Goal: Task Accomplishment & Management: Manage account settings

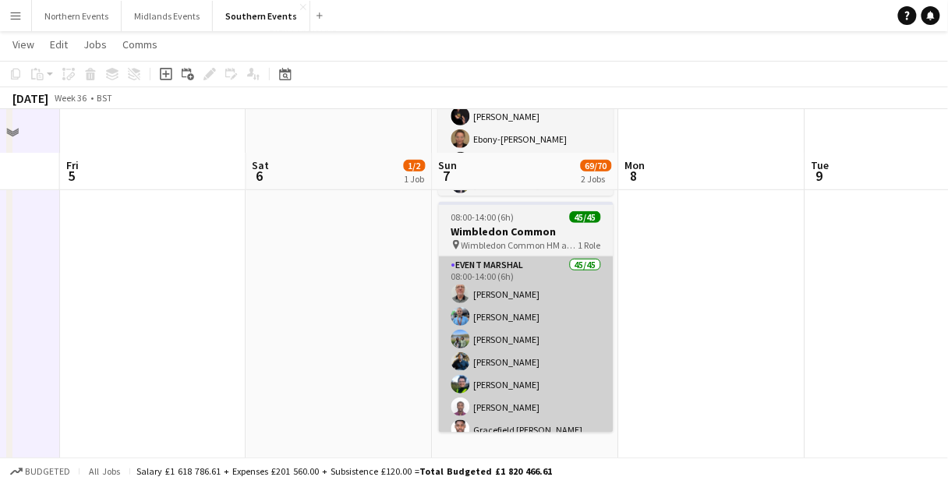
scroll to position [312, 0]
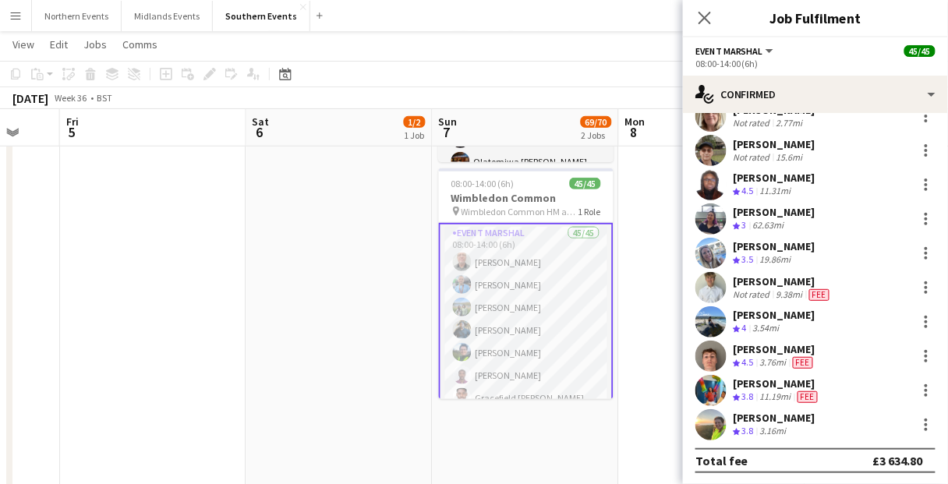
scroll to position [1267, 0]
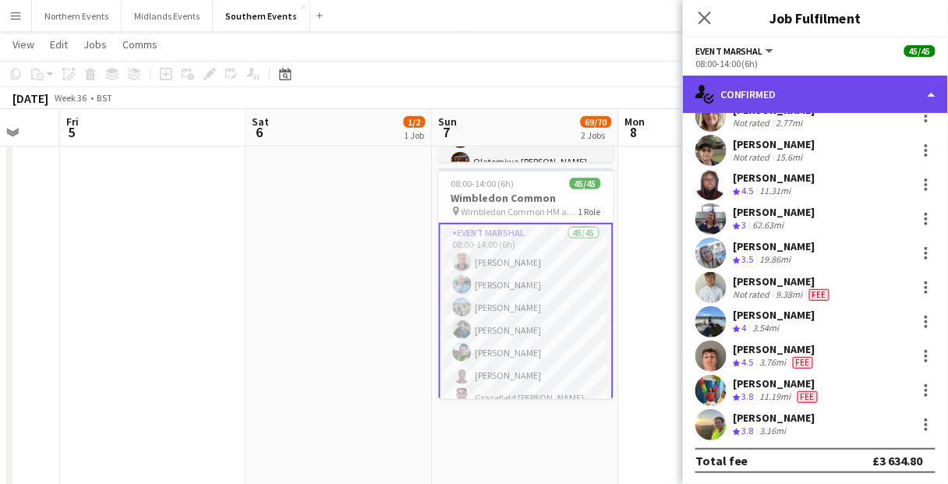
click at [791, 89] on div "single-neutral-actions-check-2 Confirmed" at bounding box center [815, 94] width 265 height 37
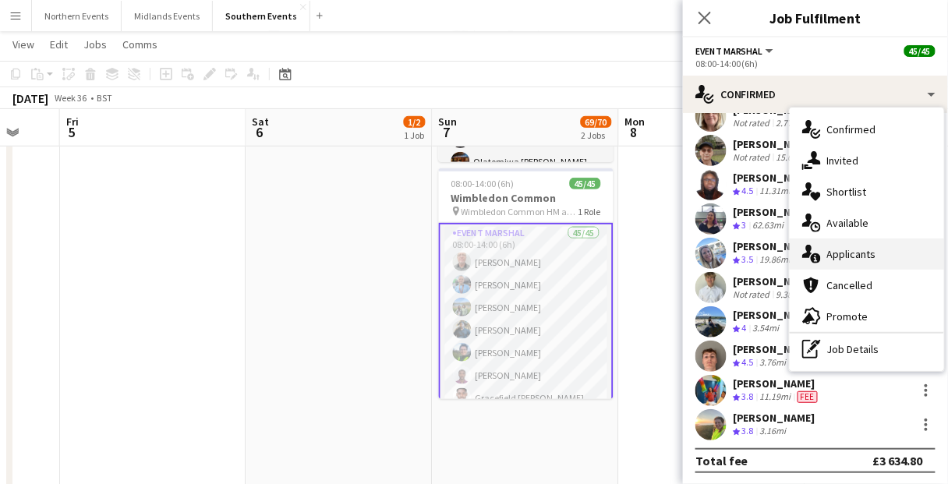
click at [896, 262] on div "single-neutral-actions-information Applicants" at bounding box center [866, 253] width 154 height 31
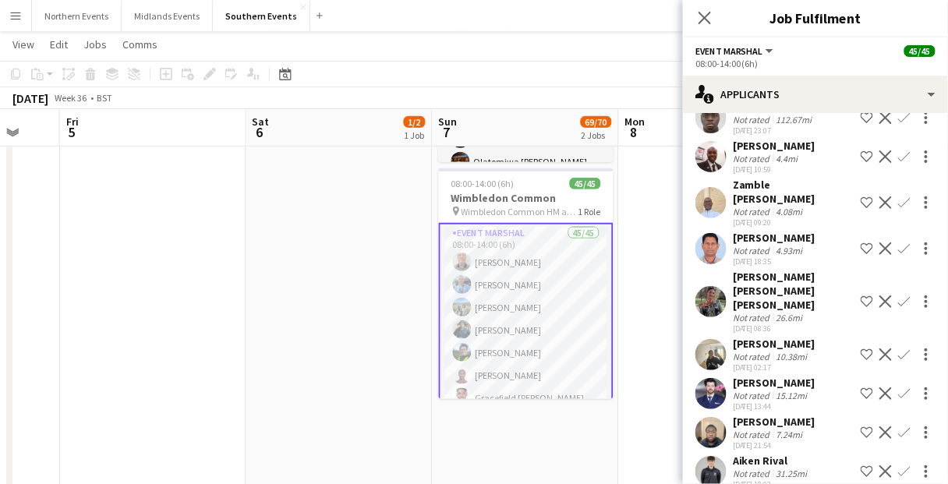
scroll to position [2459, 0]
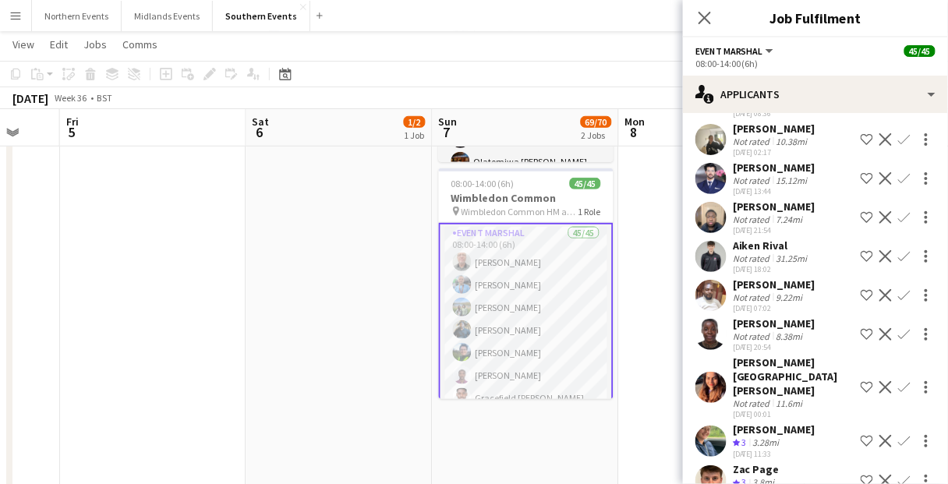
click at [8, 16] on button "Menu" at bounding box center [15, 15] width 31 height 31
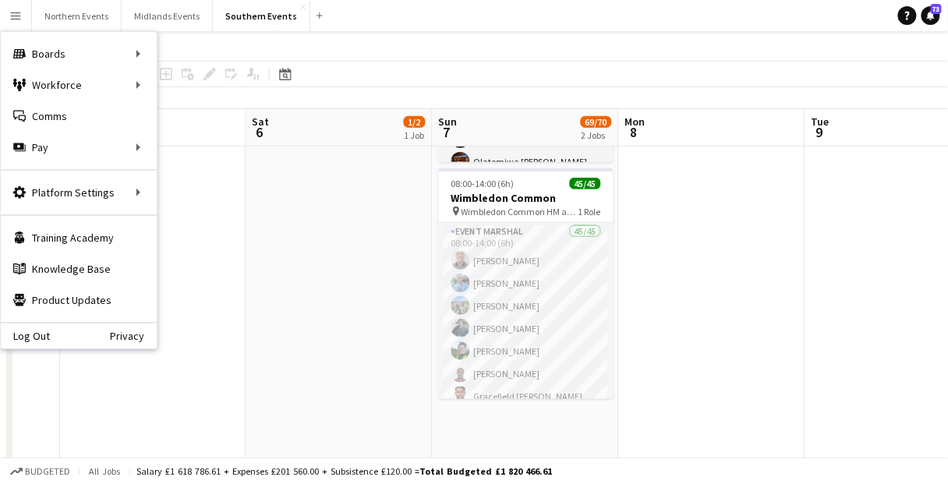
click at [14, 18] on app-icon "Menu" at bounding box center [15, 15] width 12 height 12
click at [680, 277] on app-date-cell at bounding box center [712, 253] width 186 height 657
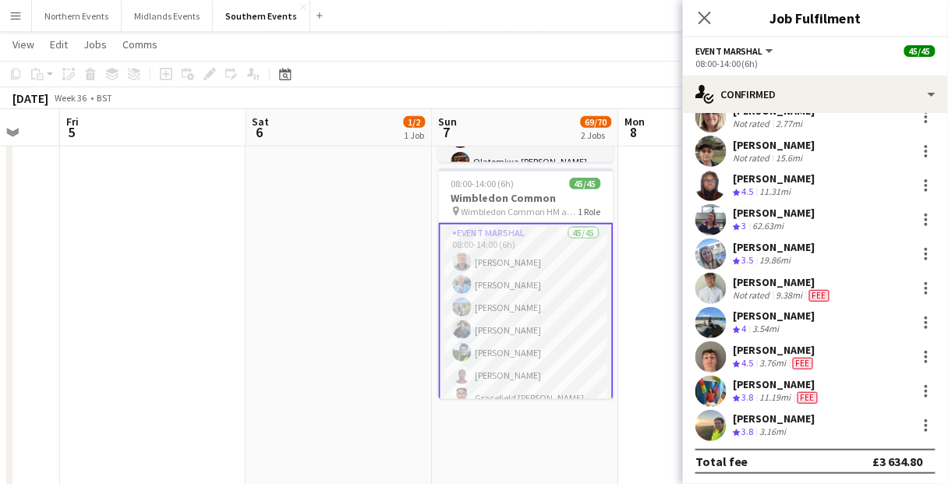
scroll to position [1267, 0]
click at [324, 207] on app-date-cell "10:00-16:00 (6h) 1/2 Wimbledon Set Up pin Richard Evans Memorial Playing Fields…" at bounding box center [339, 253] width 186 height 657
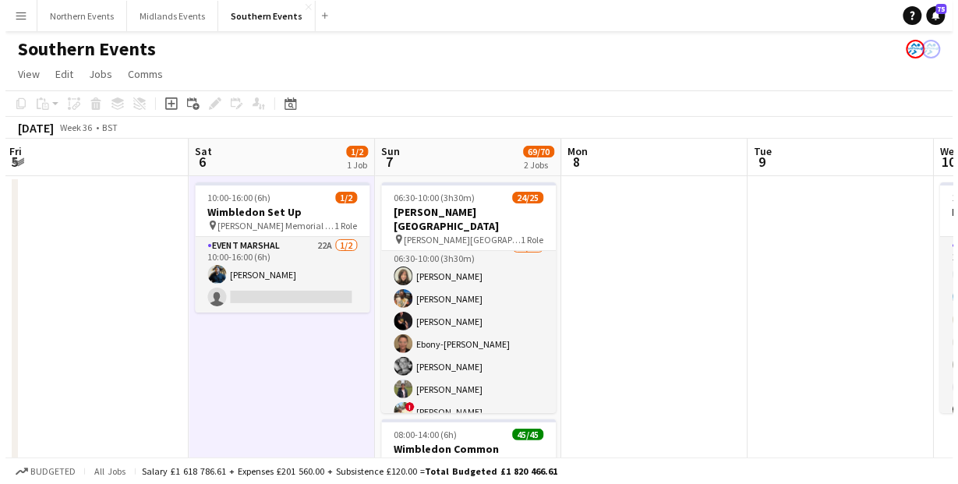
scroll to position [0, 0]
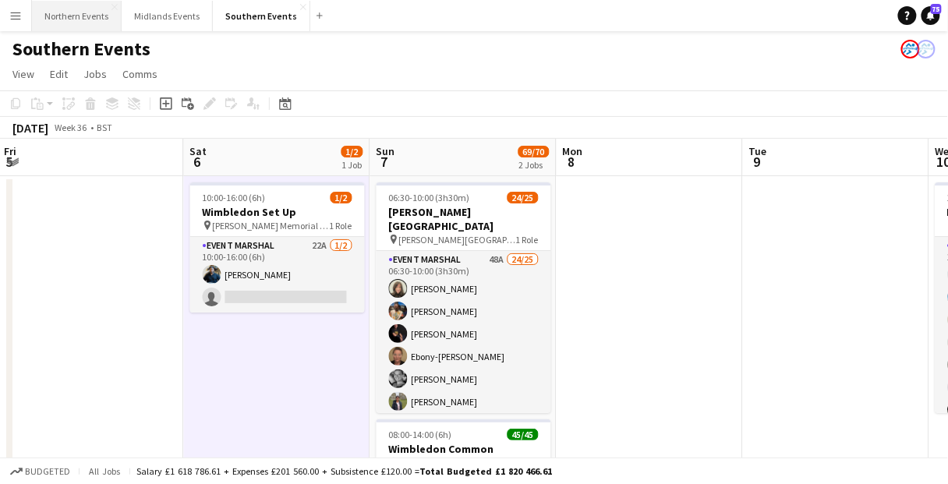
click at [91, 16] on button "Northern Events Close" at bounding box center [77, 16] width 90 height 30
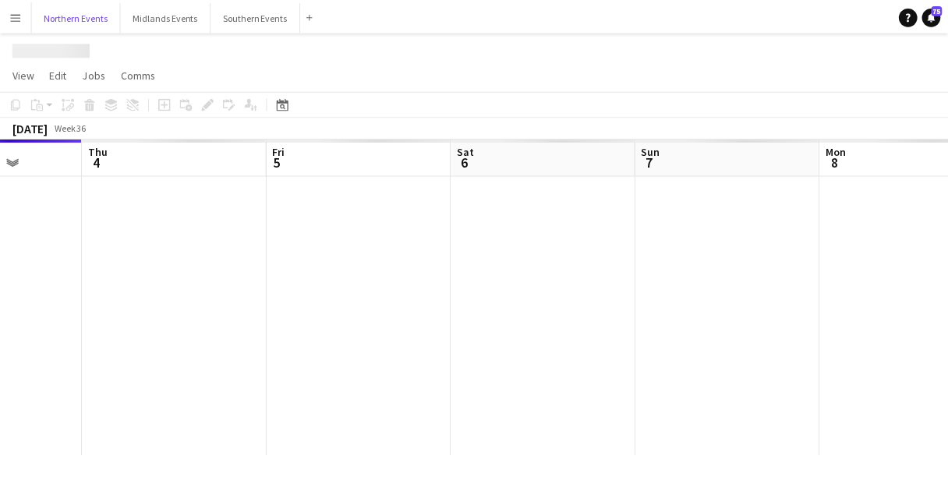
scroll to position [0, 436]
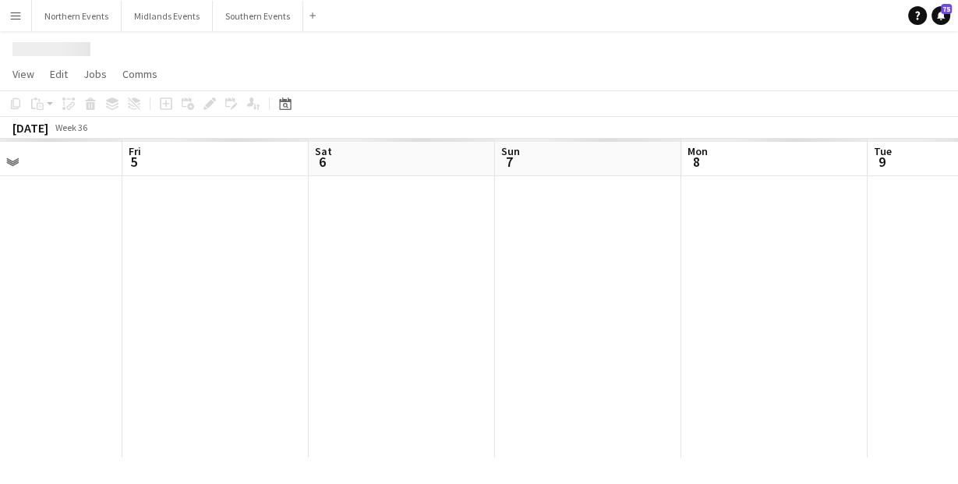
click at [562, 309] on div at bounding box center [588, 316] width 2049 height 281
click at [315, 321] on div at bounding box center [588, 316] width 2049 height 281
click at [653, 50] on div at bounding box center [479, 46] width 958 height 30
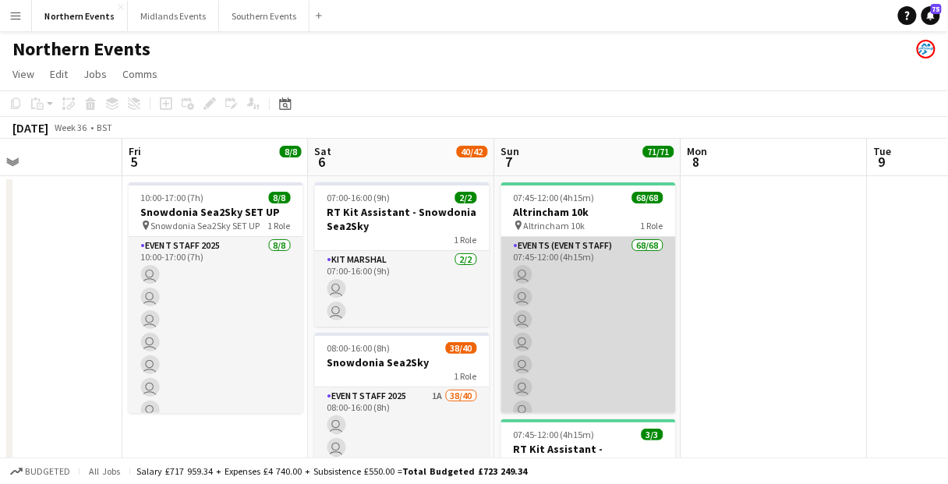
drag, startPoint x: 598, startPoint y: 299, endPoint x: 626, endPoint y: 295, distance: 27.7
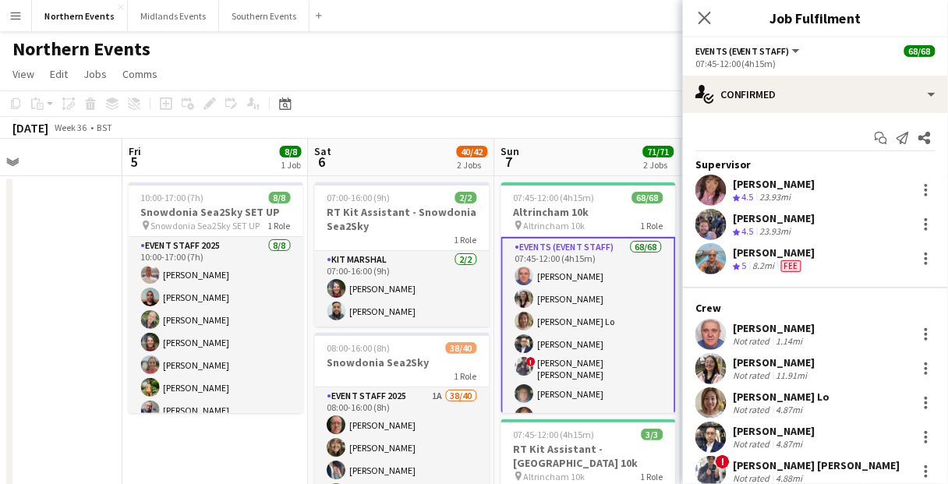
click at [729, 14] on h3 "Job Fulfilment" at bounding box center [815, 18] width 265 height 20
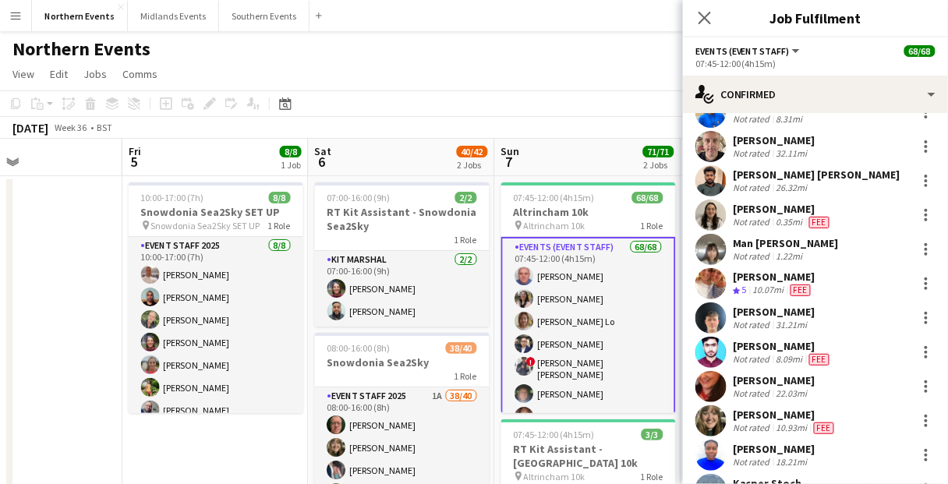
scroll to position [1434, 0]
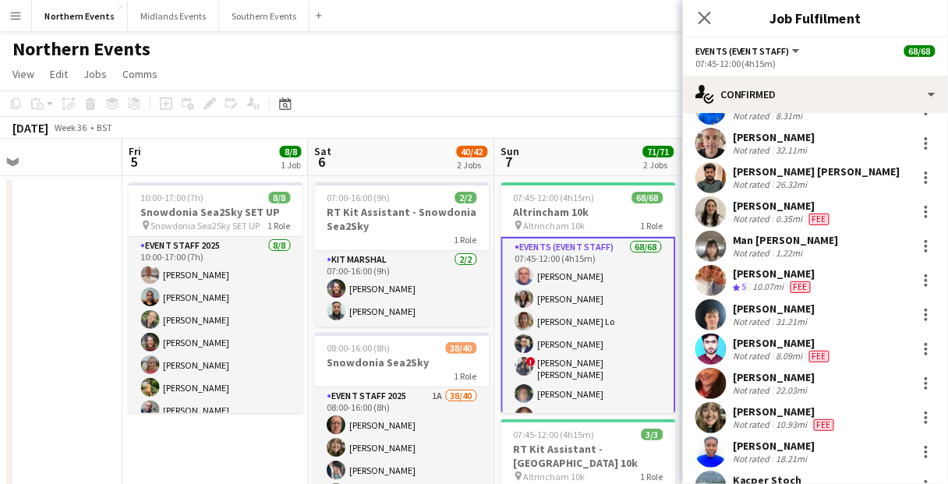
click at [784, 316] on div "31.21mi" at bounding box center [791, 322] width 37 height 12
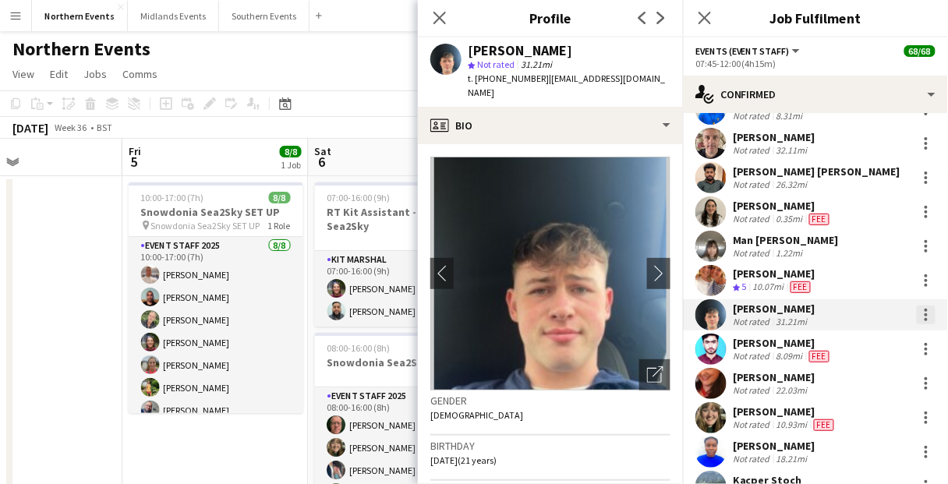
click at [921, 316] on div at bounding box center [925, 314] width 19 height 19
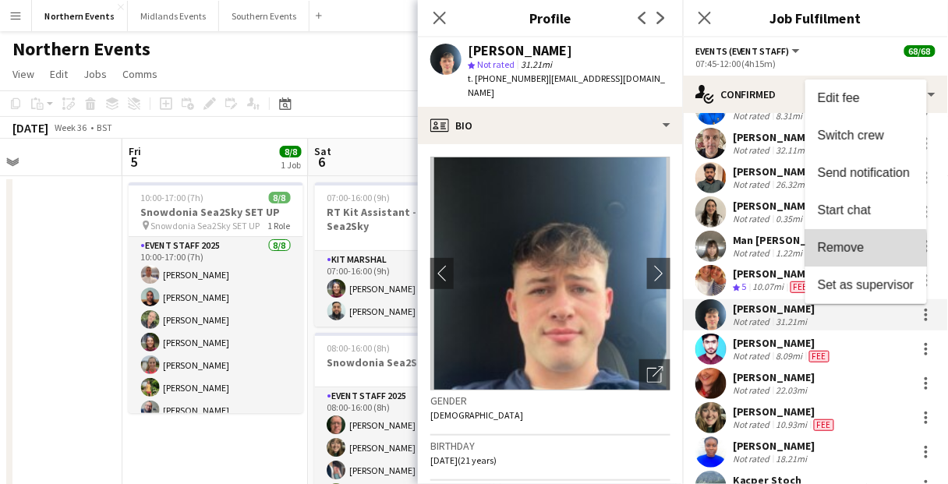
click at [849, 253] on span "Remove" at bounding box center [840, 247] width 47 height 13
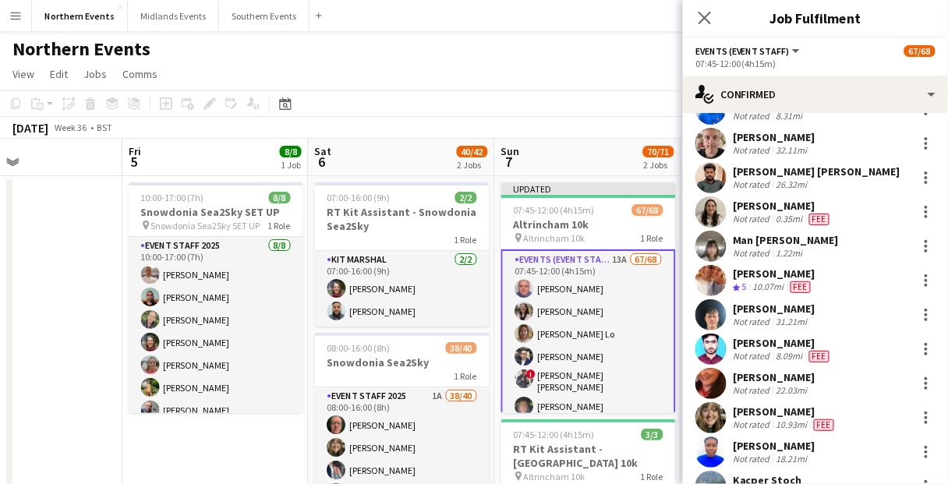
click at [883, 318] on div "William O'Hara Not rated 31.21mi" at bounding box center [815, 314] width 265 height 31
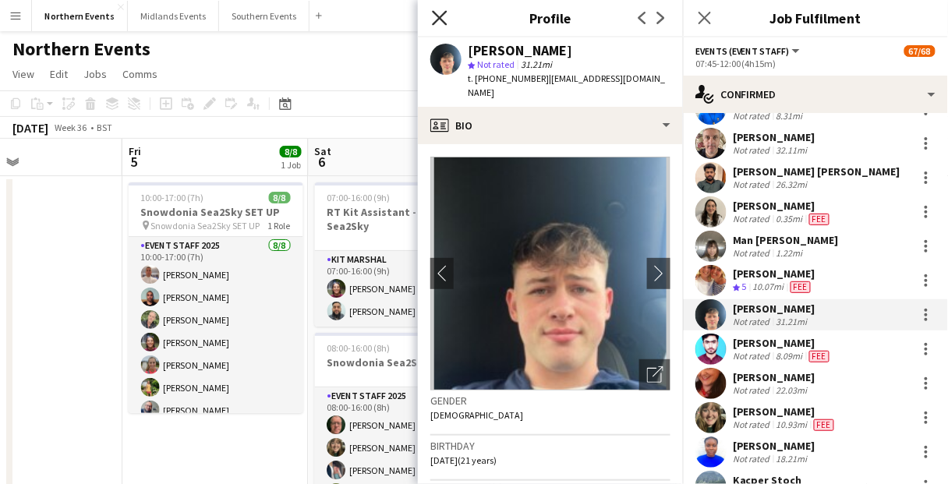
click at [443, 17] on icon "Close pop-in" at bounding box center [439, 17] width 15 height 15
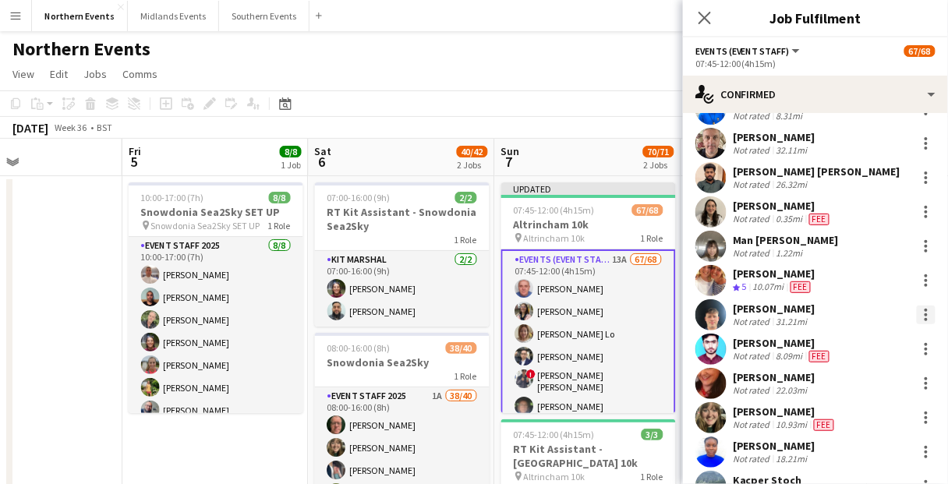
click at [923, 312] on div at bounding box center [925, 314] width 19 height 19
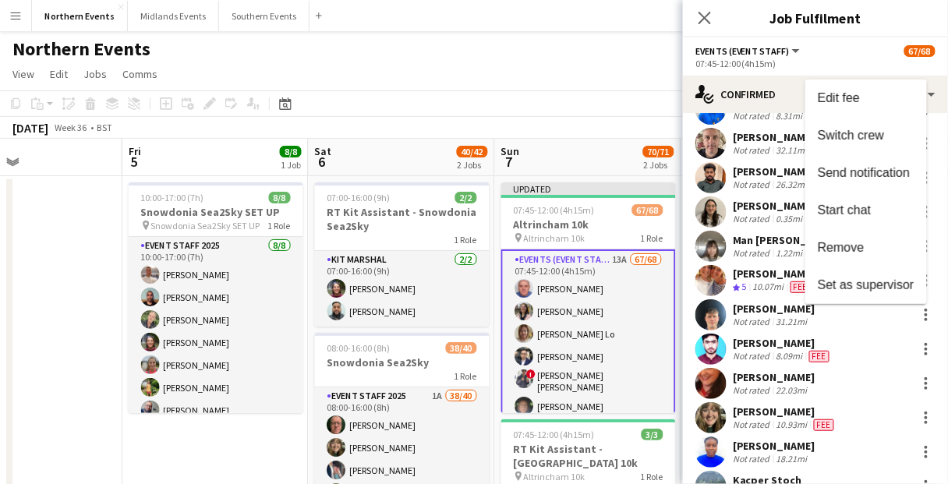
click at [645, 214] on div at bounding box center [474, 242] width 948 height 484
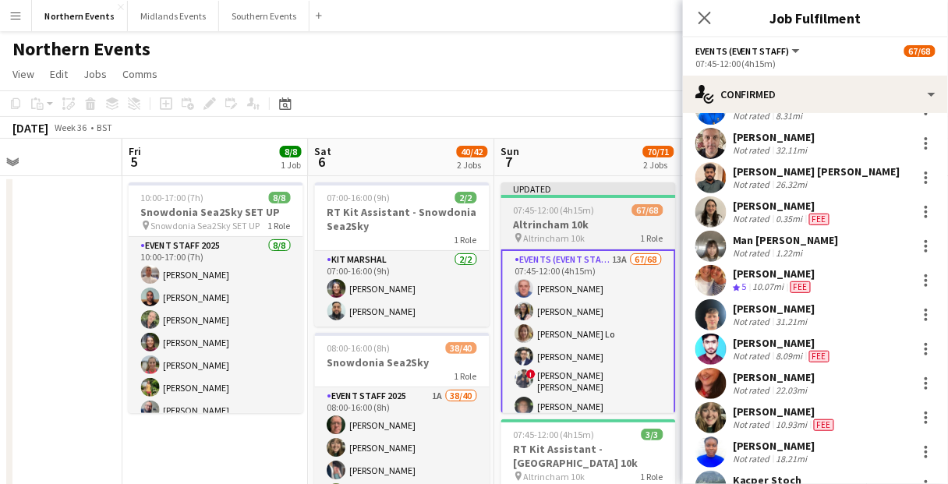
click at [620, 220] on h3 "Altrincham 10k" at bounding box center [588, 224] width 175 height 14
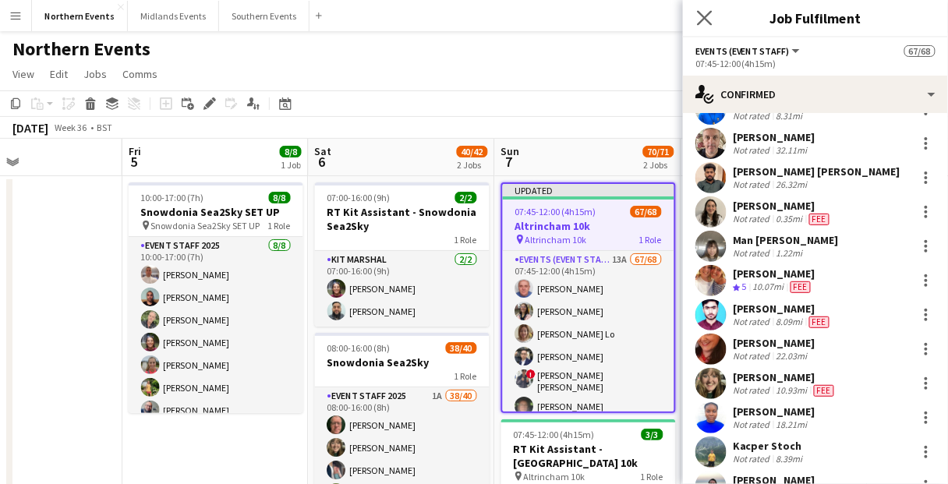
click at [713, 17] on app-icon "Close pop-in" at bounding box center [705, 18] width 23 height 23
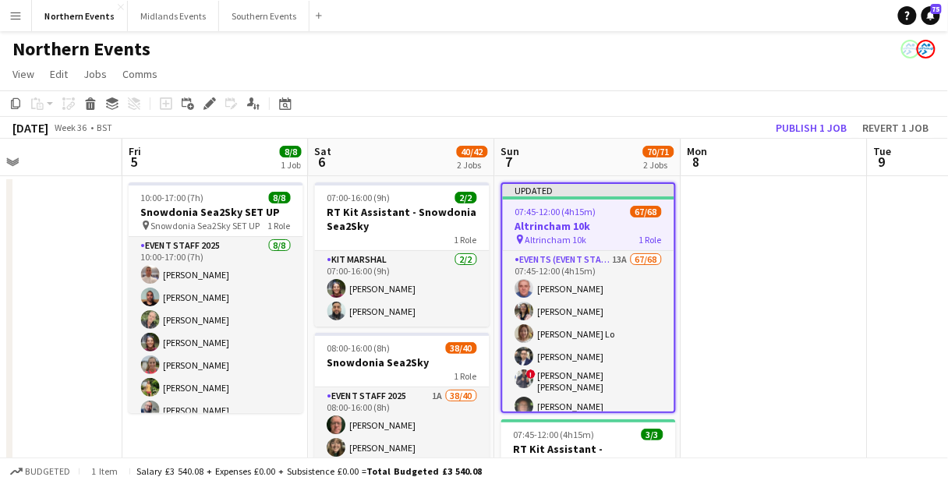
click at [804, 115] on app-toolbar "Copy Paste Paste Ctrl+V Paste with crew Ctrl+Shift+V Paste linked Job Delete Gr…" at bounding box center [474, 103] width 948 height 26
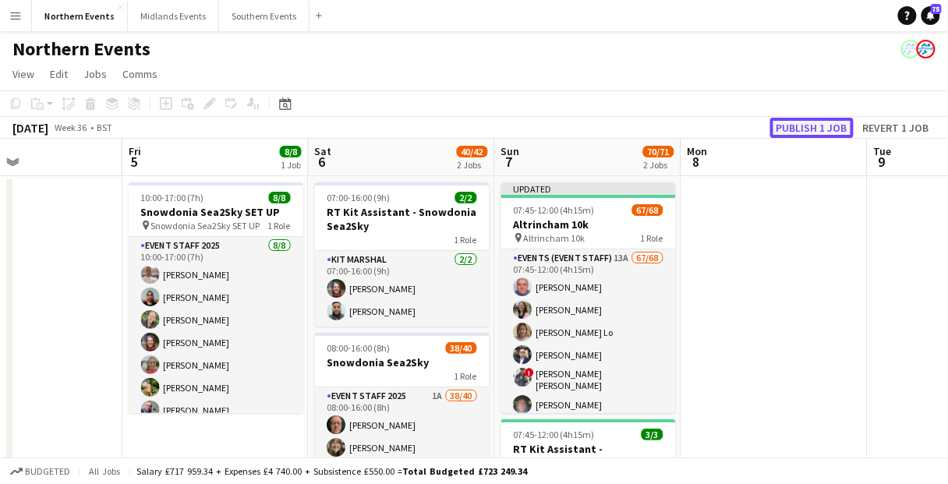
click at [813, 124] on button "Publish 1 job" at bounding box center [811, 128] width 83 height 20
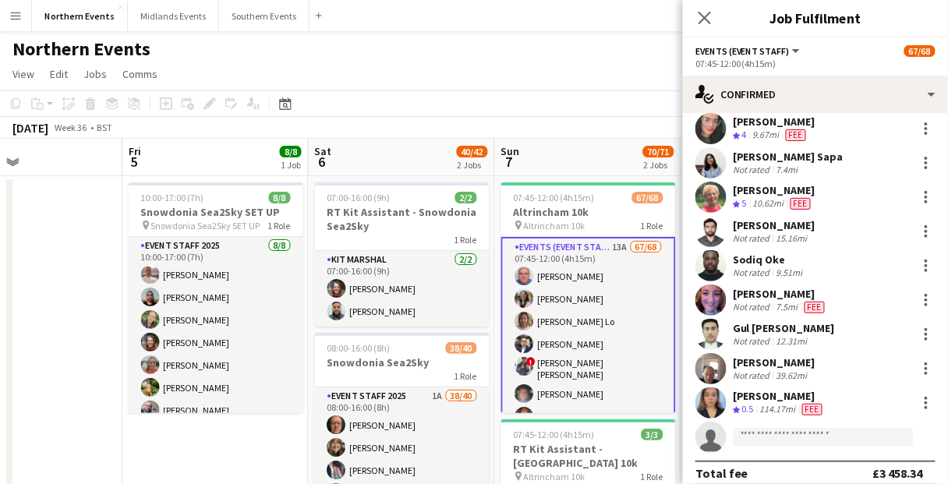
scroll to position [2113, 0]
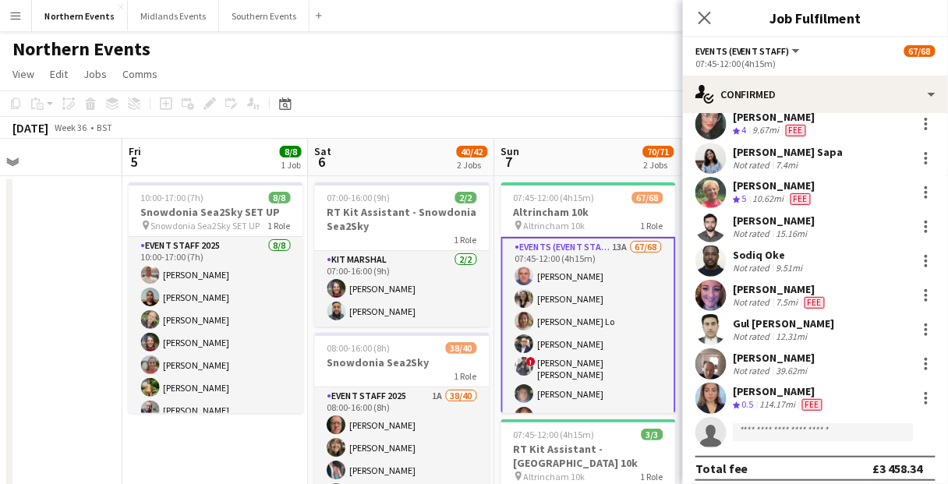
click at [573, 133] on div "September 2025 Week 36 • BST" at bounding box center [474, 128] width 948 height 22
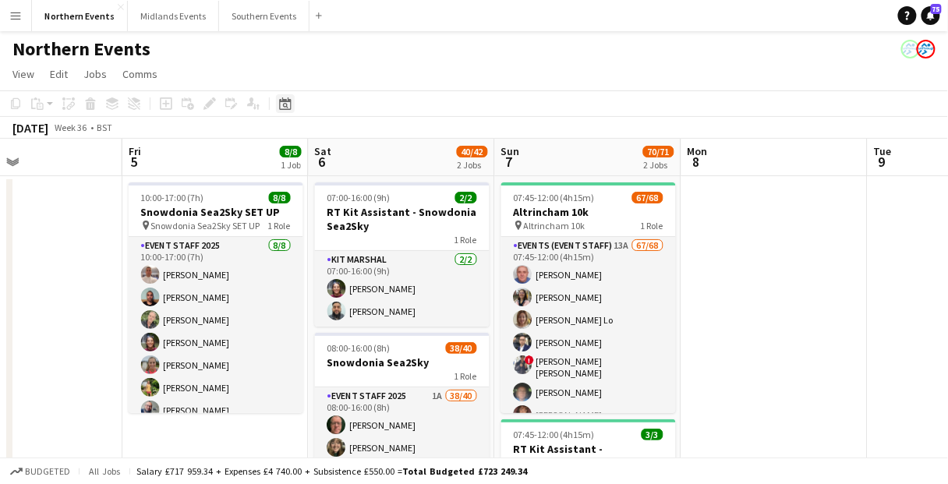
click at [284, 104] on icon "Date picker" at bounding box center [285, 103] width 12 height 12
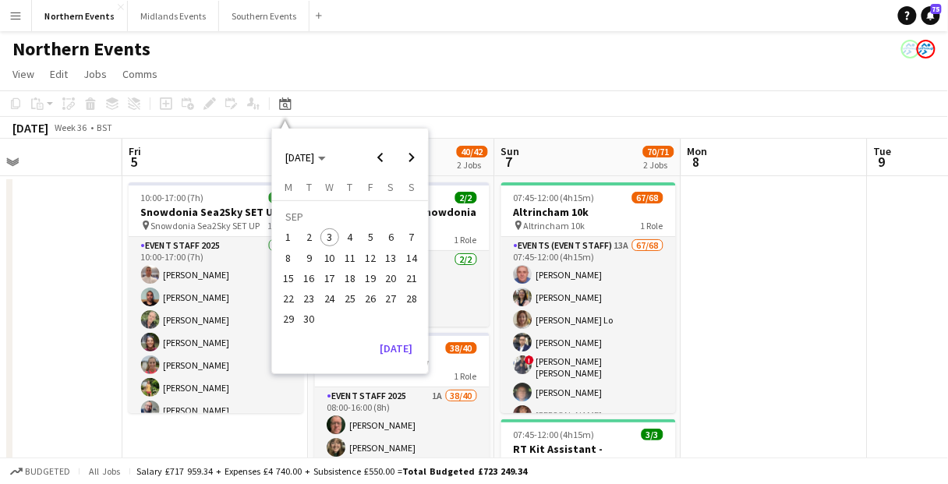
click at [412, 299] on span "28" at bounding box center [411, 298] width 19 height 19
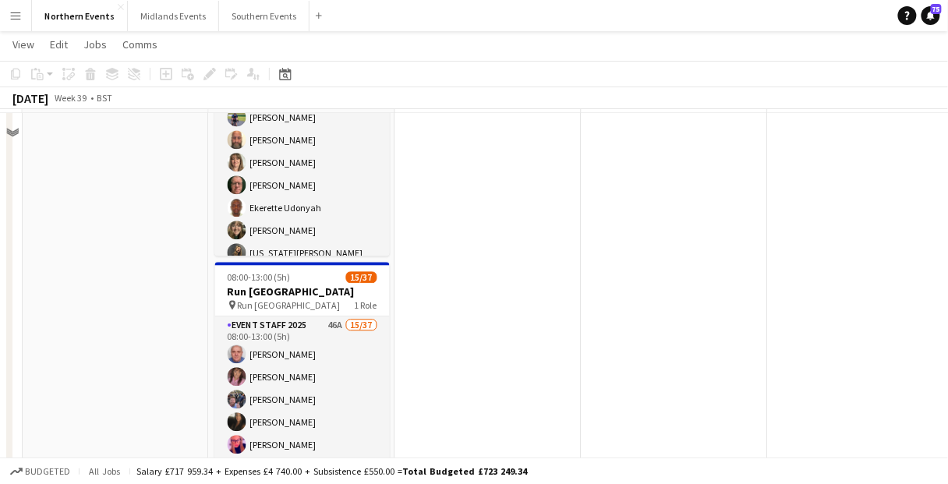
scroll to position [997, 0]
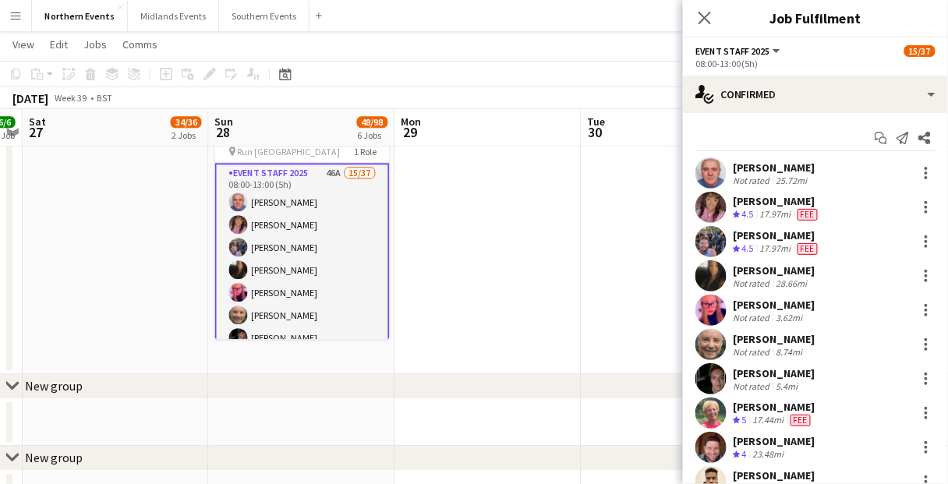
click at [827, 312] on div "suzanne zeverona Not rated 3.62mi" at bounding box center [815, 310] width 265 height 31
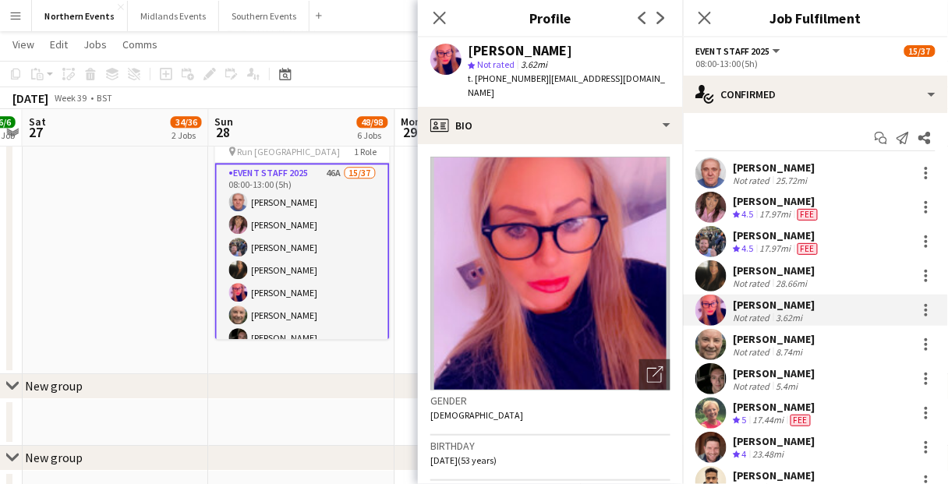
click at [555, 53] on div "suzanne zeverona" at bounding box center [520, 51] width 104 height 14
copy div "suzanne zeverona"
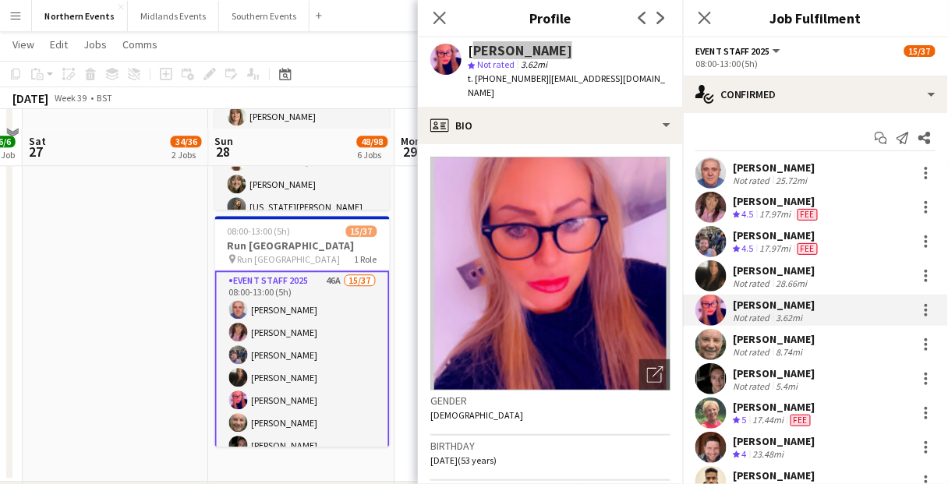
scroll to position [873, 0]
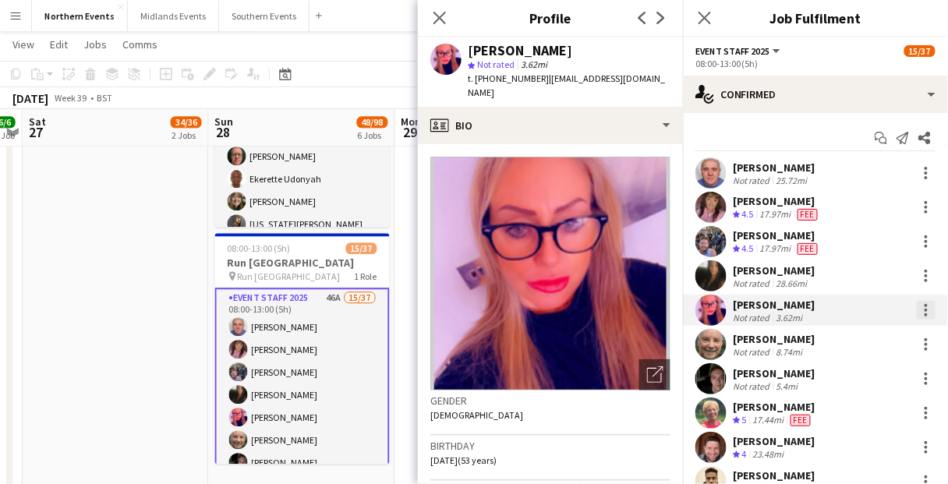
click at [916, 309] on div at bounding box center [925, 310] width 19 height 19
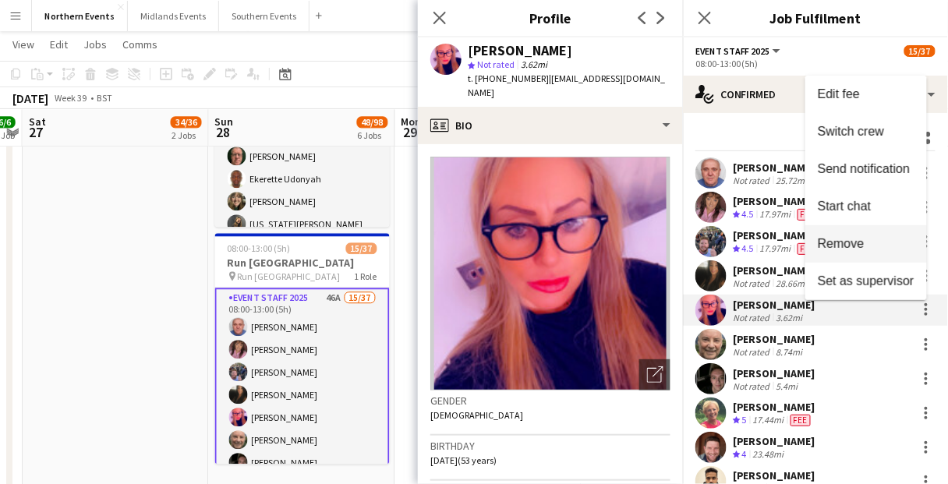
click at [856, 246] on span "Remove" at bounding box center [840, 243] width 47 height 13
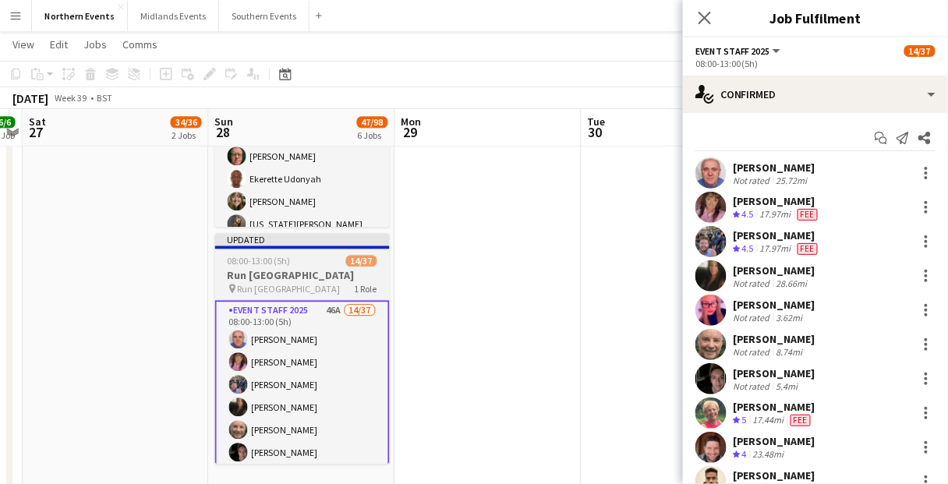
click at [307, 271] on h3 "Run Aintree Racecourse" at bounding box center [302, 275] width 175 height 14
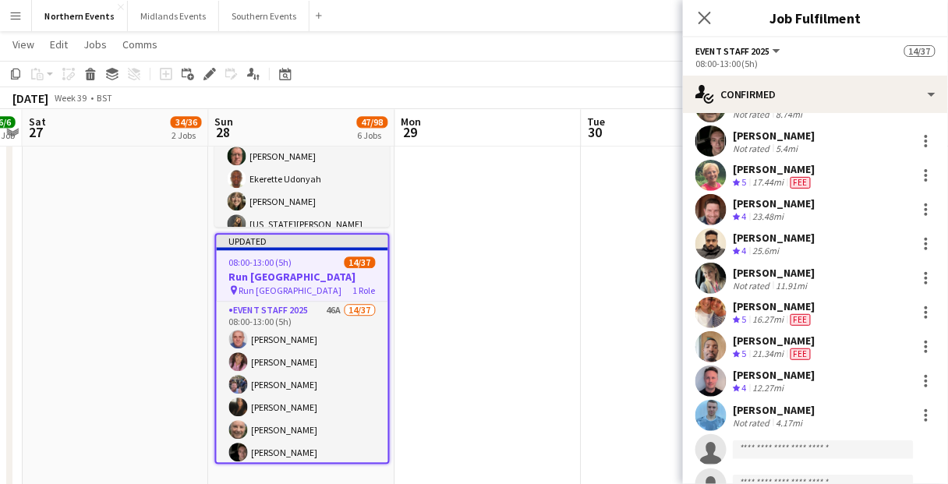
scroll to position [0, 0]
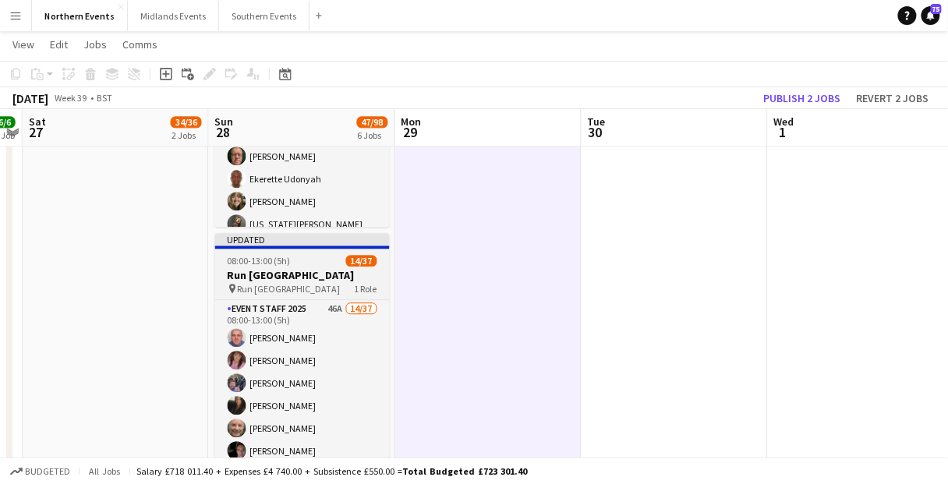
click at [316, 235] on div "Updated" at bounding box center [302, 239] width 175 height 12
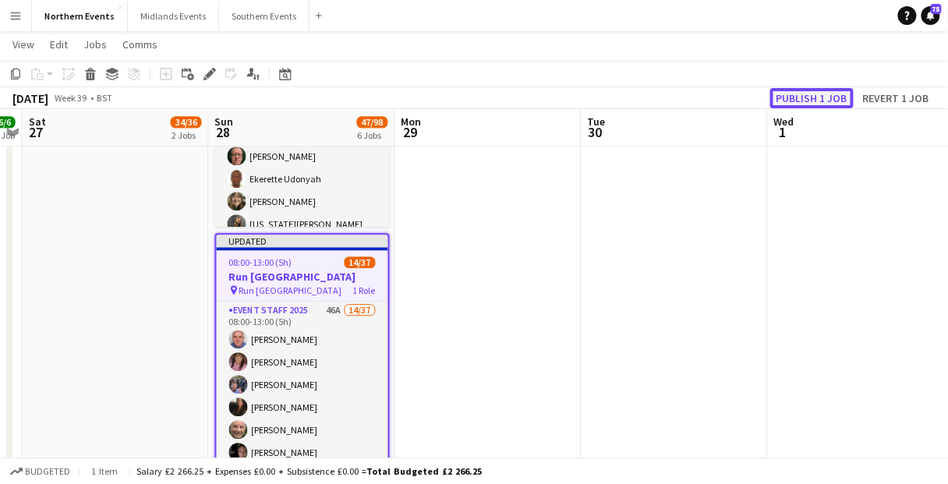
click at [816, 97] on button "Publish 1 job" at bounding box center [811, 98] width 83 height 20
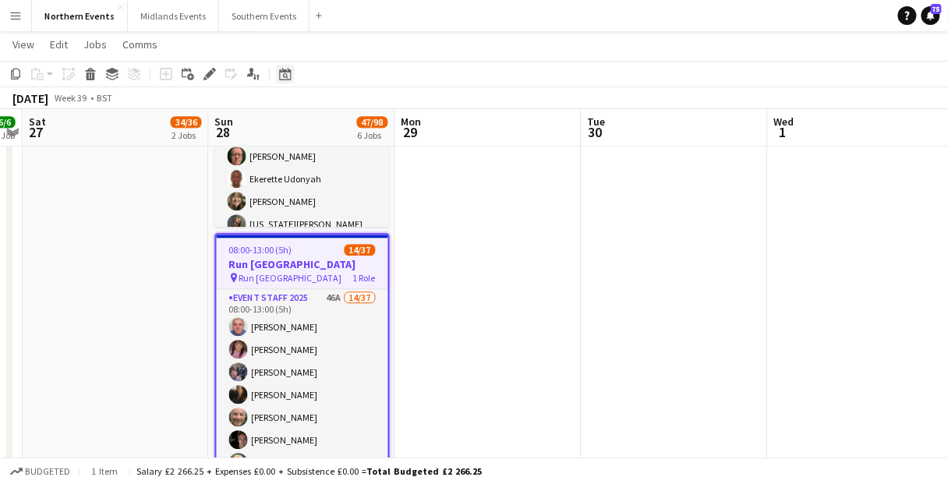
click at [282, 80] on div "Date picker" at bounding box center [285, 74] width 19 height 19
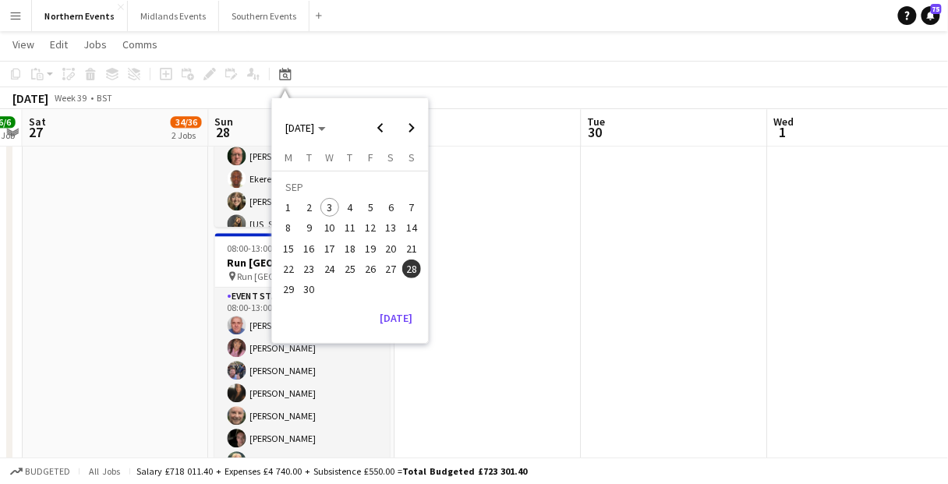
click at [415, 205] on span "7" at bounding box center [411, 207] width 19 height 19
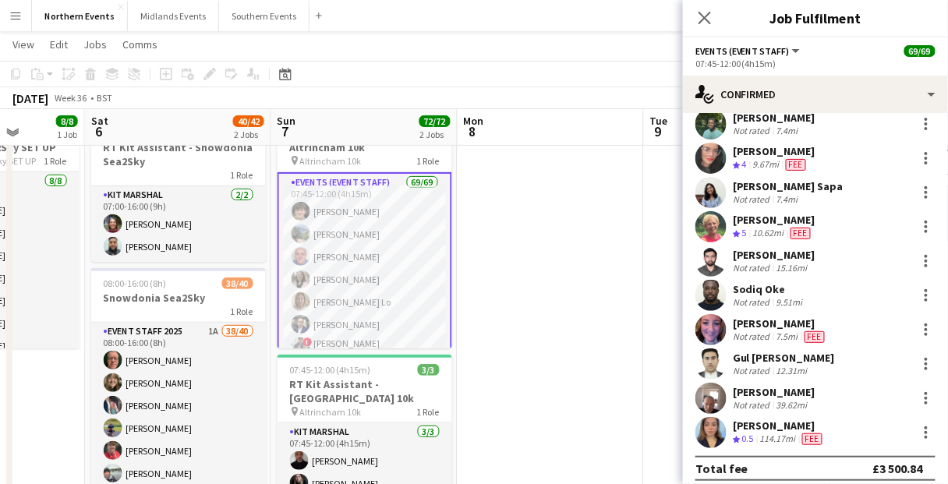
scroll to position [62, 0]
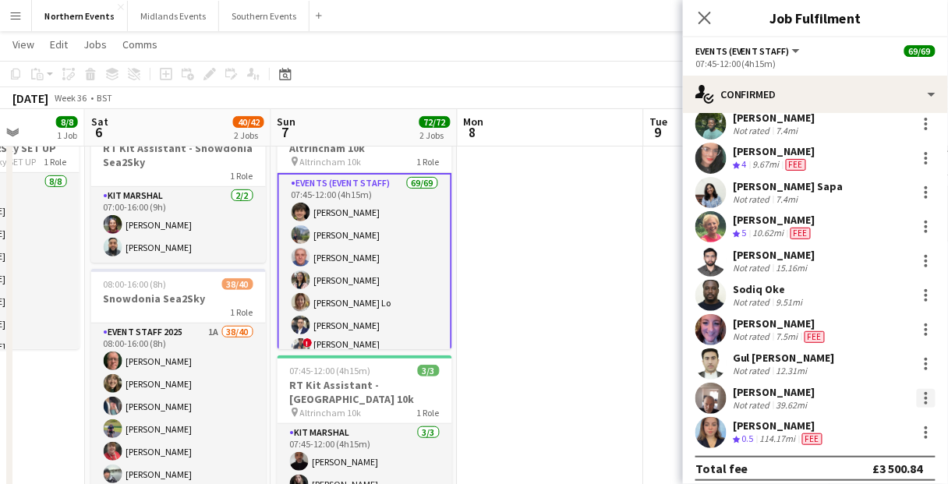
click at [921, 392] on div at bounding box center [925, 398] width 19 height 19
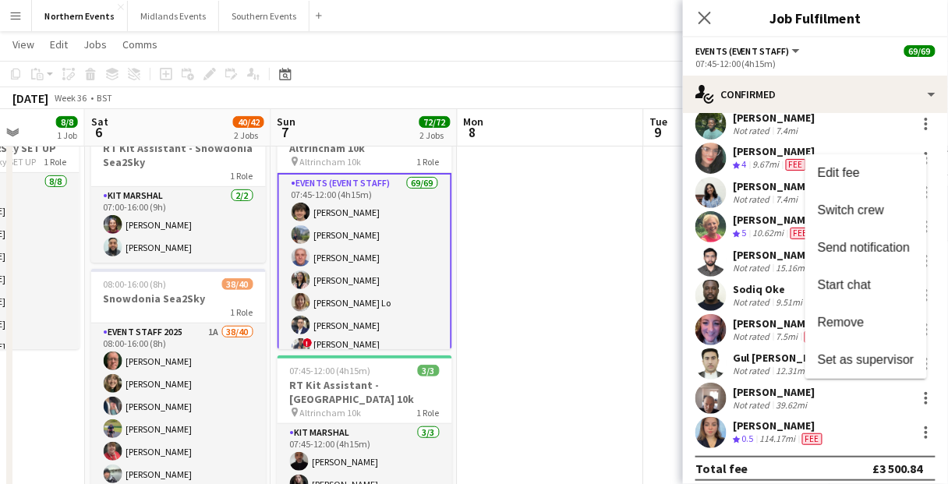
click at [754, 378] on div at bounding box center [474, 242] width 948 height 484
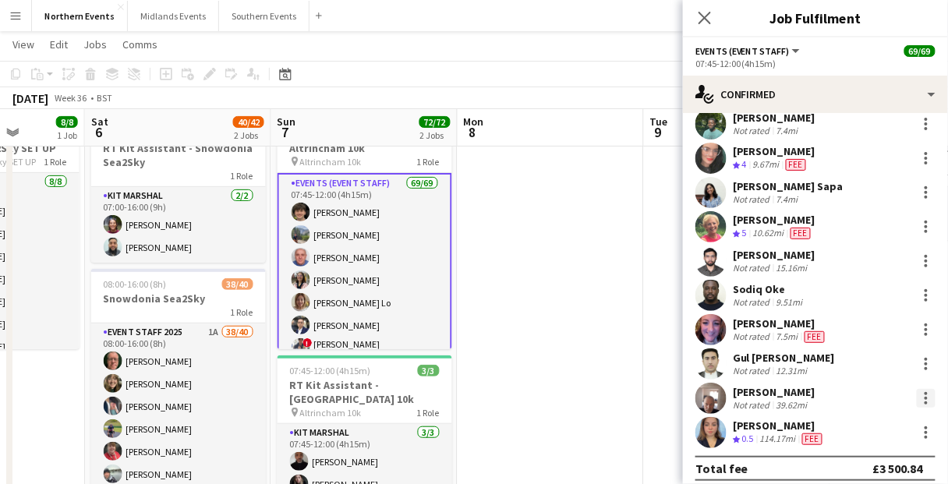
click at [924, 397] on div at bounding box center [925, 398] width 3 height 3
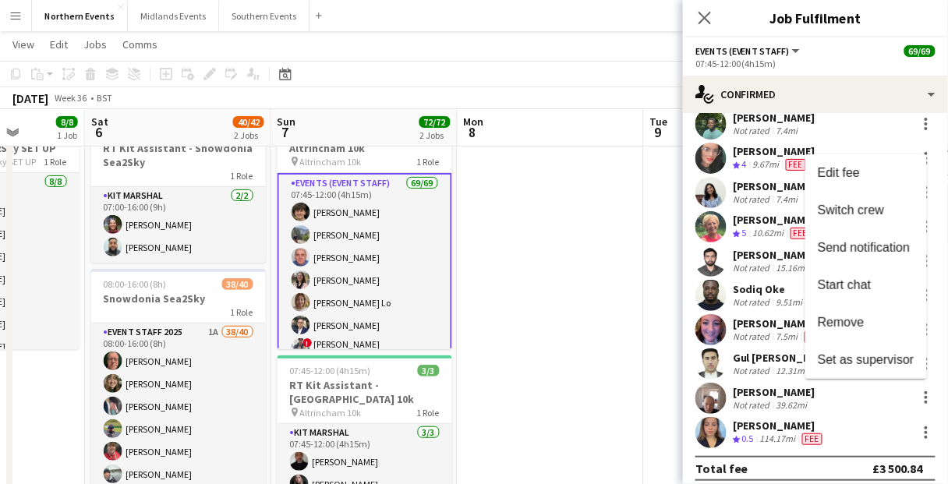
drag, startPoint x: 839, startPoint y: 328, endPoint x: 816, endPoint y: 321, distance: 24.4
click at [839, 328] on span "Remove" at bounding box center [840, 321] width 47 height 13
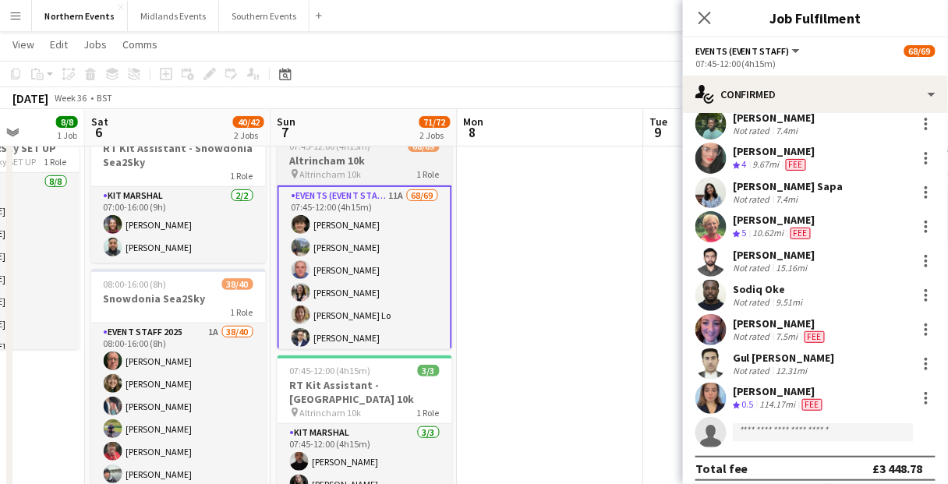
click at [369, 161] on h3 "Altrincham 10k" at bounding box center [364, 161] width 175 height 14
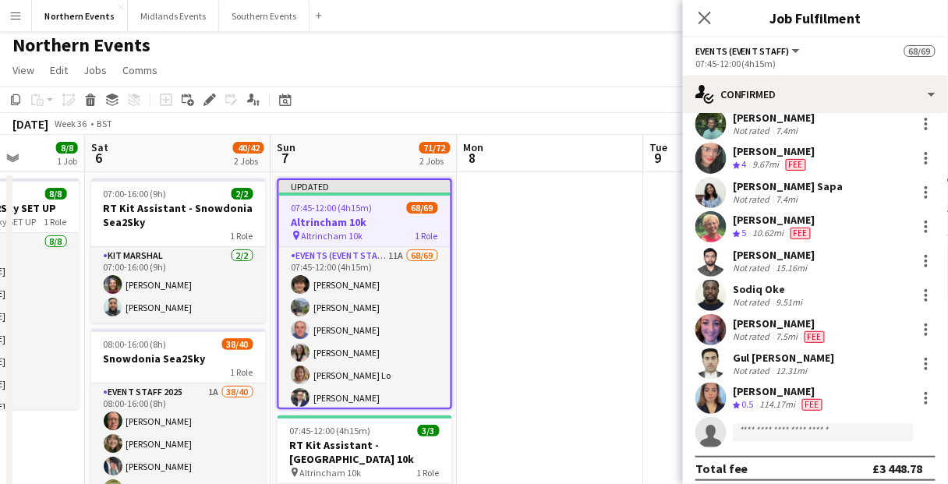
scroll to position [0, 0]
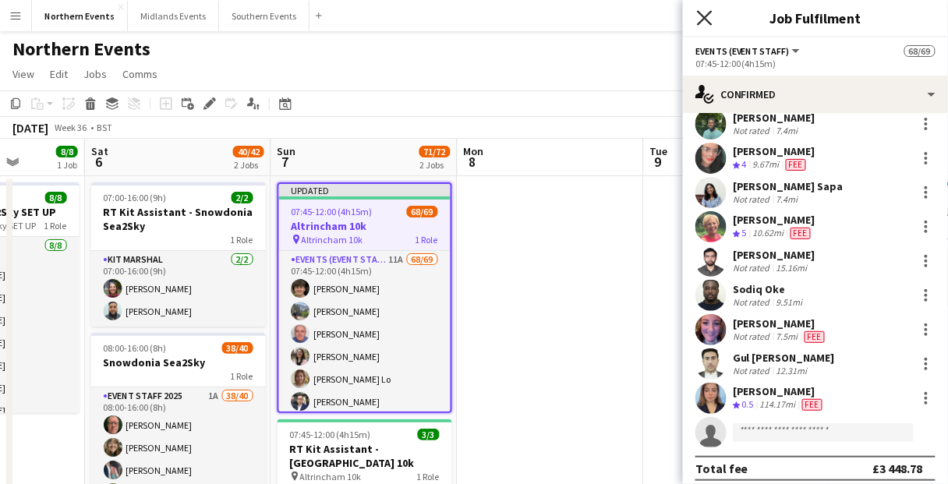
click at [701, 17] on icon "Close pop-in" at bounding box center [704, 17] width 15 height 15
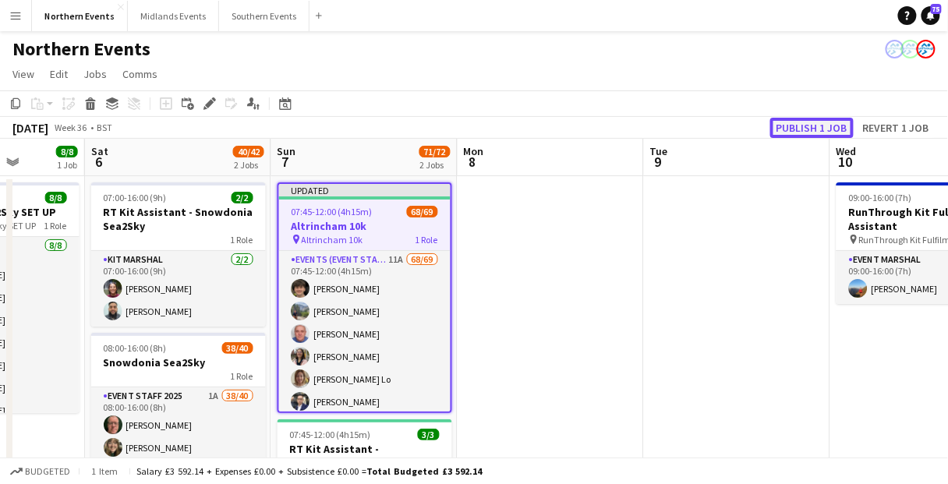
click at [814, 125] on button "Publish 1 job" at bounding box center [811, 128] width 83 height 20
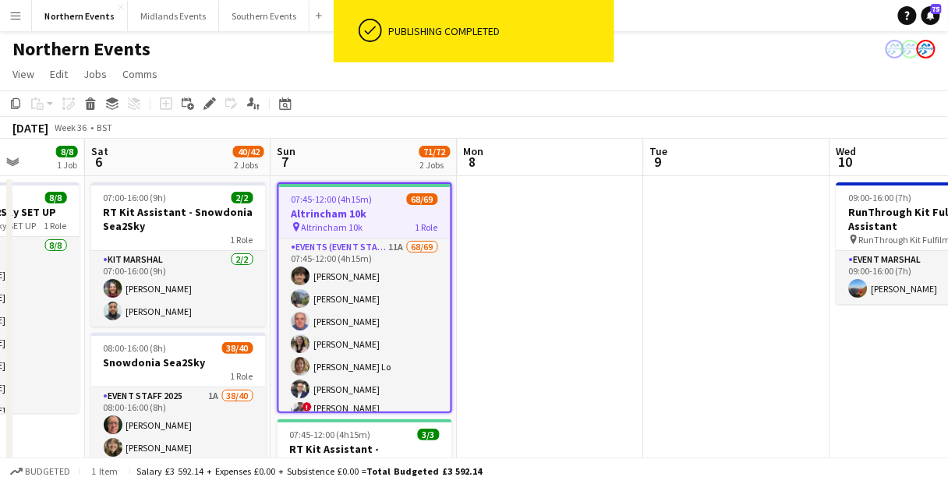
click at [675, 28] on app-navbar "Menu Boards Boards Boards All jobs Status Workforce Workforce My Workforce Recr…" at bounding box center [474, 15] width 948 height 31
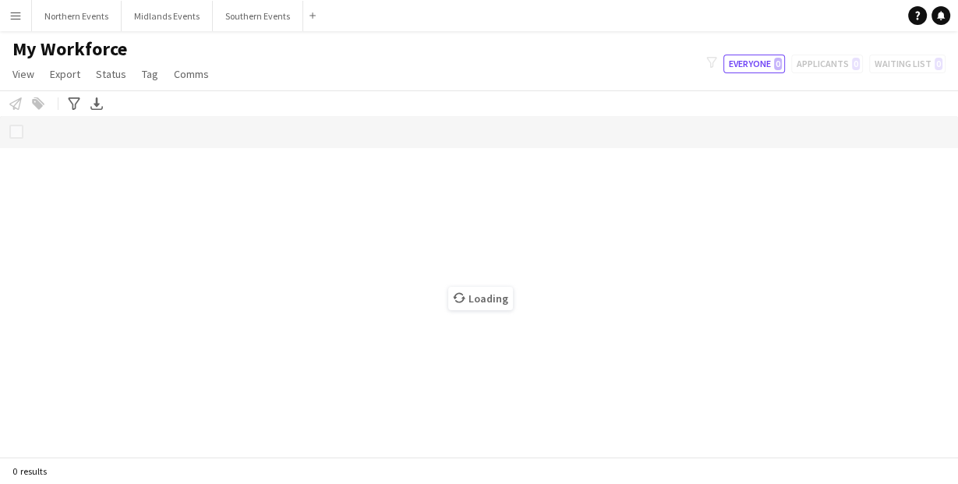
click at [428, 21] on app-navbar "Menu Boards Boards Boards All jobs Status Workforce Workforce My Workforce Recr…" at bounding box center [479, 15] width 958 height 31
drag, startPoint x: 260, startPoint y: 254, endPoint x: 50, endPoint y: 0, distance: 329.9
click at [259, 253] on div "Loading" at bounding box center [479, 286] width 958 height 341
click at [603, 19] on app-navbar "Menu Boards Boards Boards All jobs Status Workforce Workforce My Workforce Recr…" at bounding box center [479, 15] width 958 height 31
click at [428, 94] on div "Notify workforce Add to tag Select at least one crew to tag him or her. Advance…" at bounding box center [479, 103] width 958 height 26
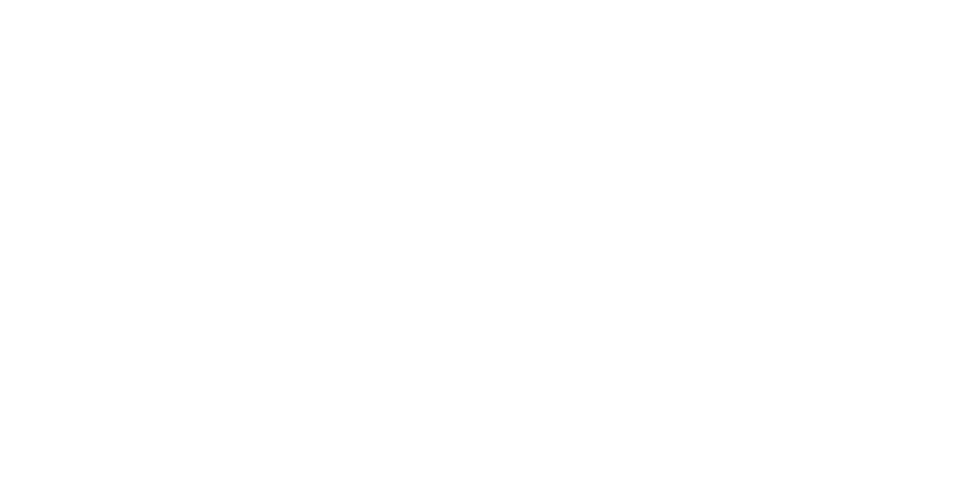
click at [178, 128] on div at bounding box center [479, 242] width 958 height 484
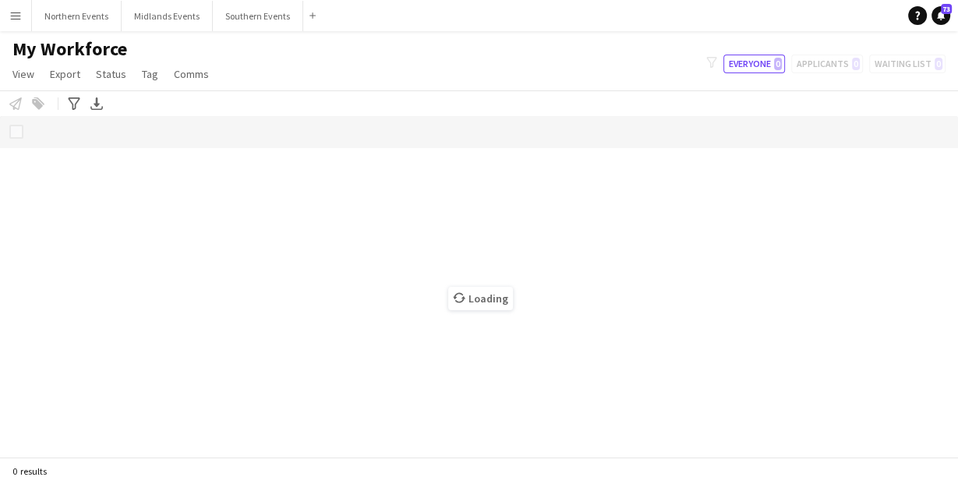
drag, startPoint x: 528, startPoint y: 284, endPoint x: 536, endPoint y: 273, distance: 14.5
click at [524, 284] on div "Loading" at bounding box center [479, 286] width 958 height 341
click at [536, 273] on div "Loading" at bounding box center [479, 286] width 958 height 341
drag, startPoint x: 536, startPoint y: 273, endPoint x: 305, endPoint y: 184, distance: 247.2
click at [524, 271] on div "Loading" at bounding box center [479, 286] width 958 height 341
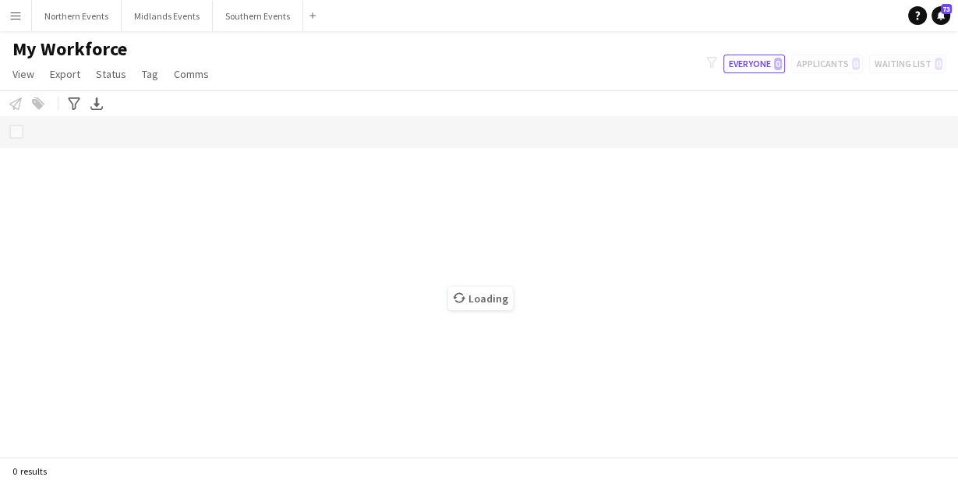
click at [396, 35] on main "My Workforce View Views Default view New view Update view Delete view Edit name…" at bounding box center [479, 247] width 958 height 432
click at [16, 9] on app-icon "Menu" at bounding box center [15, 15] width 12 height 12
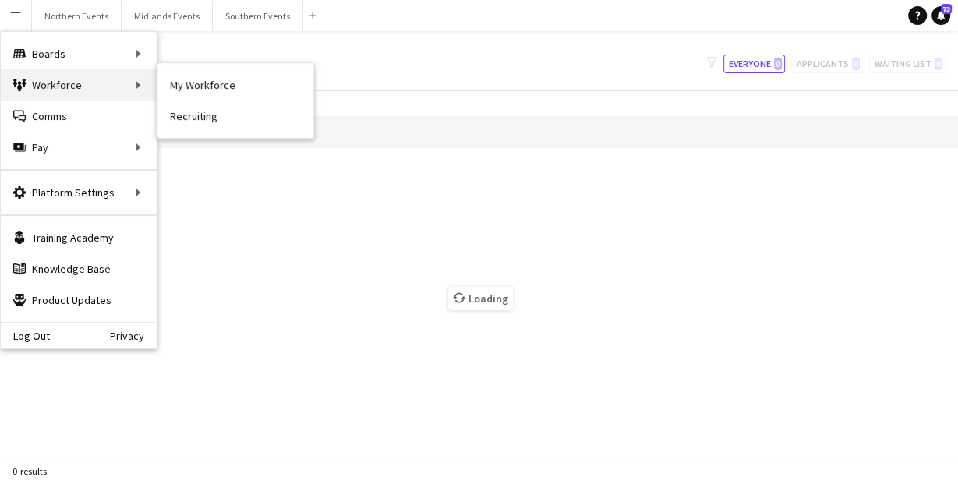
click at [65, 88] on div "Workforce Workforce" at bounding box center [79, 84] width 156 height 31
click at [89, 93] on div "Workforce Workforce" at bounding box center [79, 84] width 156 height 31
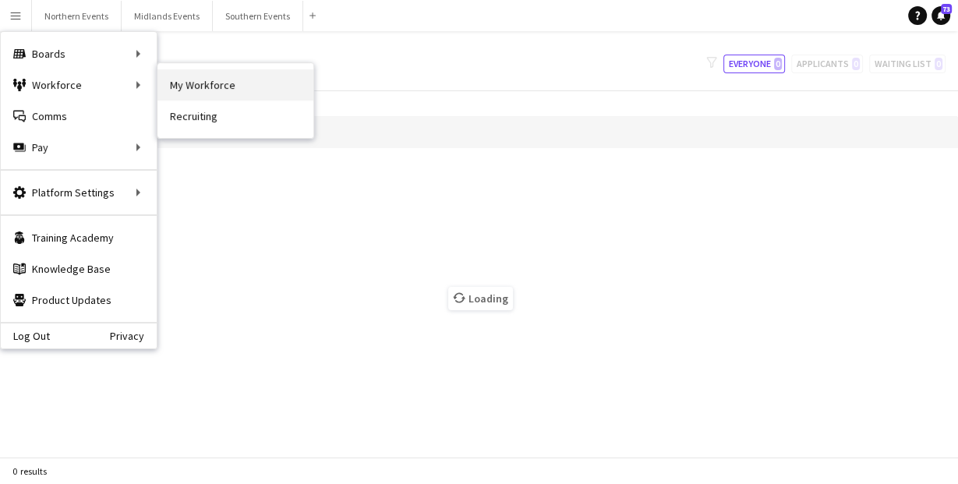
click at [187, 85] on link "My Workforce" at bounding box center [235, 84] width 156 height 31
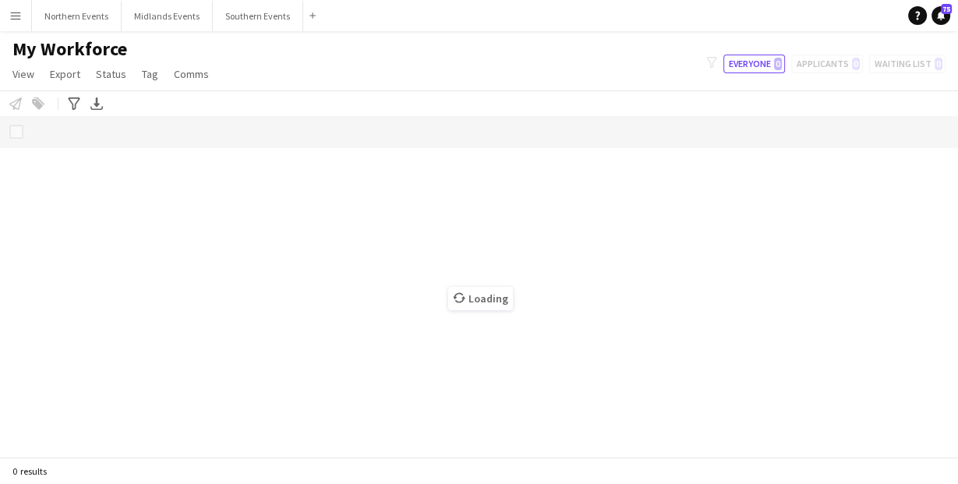
drag, startPoint x: 271, startPoint y: 255, endPoint x: 305, endPoint y: 180, distance: 82.0
click at [273, 243] on div "Loading" at bounding box center [479, 286] width 958 height 341
click at [367, 63] on div "My Workforce View Views Default view New view Update view Delete view Edit name…" at bounding box center [479, 63] width 958 height 53
click at [26, 14] on button "Menu" at bounding box center [15, 15] width 31 height 31
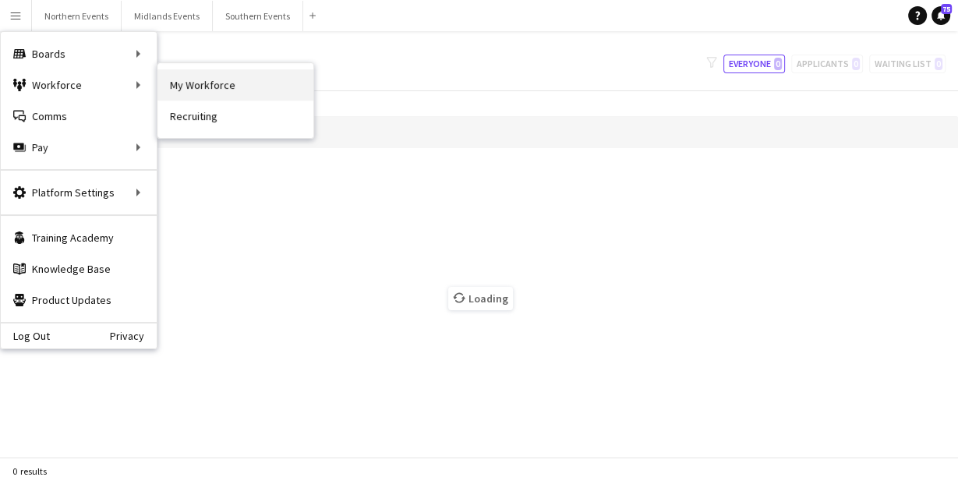
click at [197, 87] on link "My Workforce" at bounding box center [235, 84] width 156 height 31
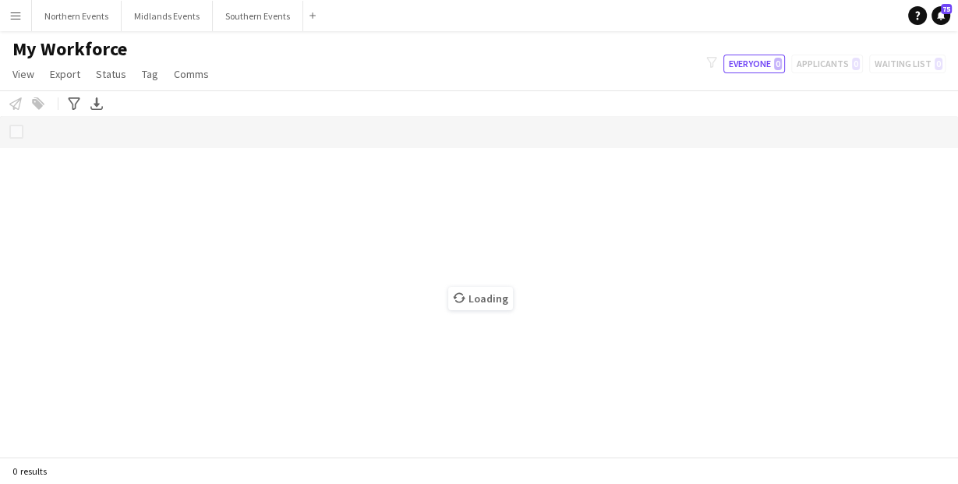
click at [418, 299] on div "Loading" at bounding box center [479, 286] width 958 height 341
click at [537, 228] on div "Loading" at bounding box center [479, 286] width 958 height 341
click at [542, 230] on div "Loading" at bounding box center [479, 286] width 958 height 341
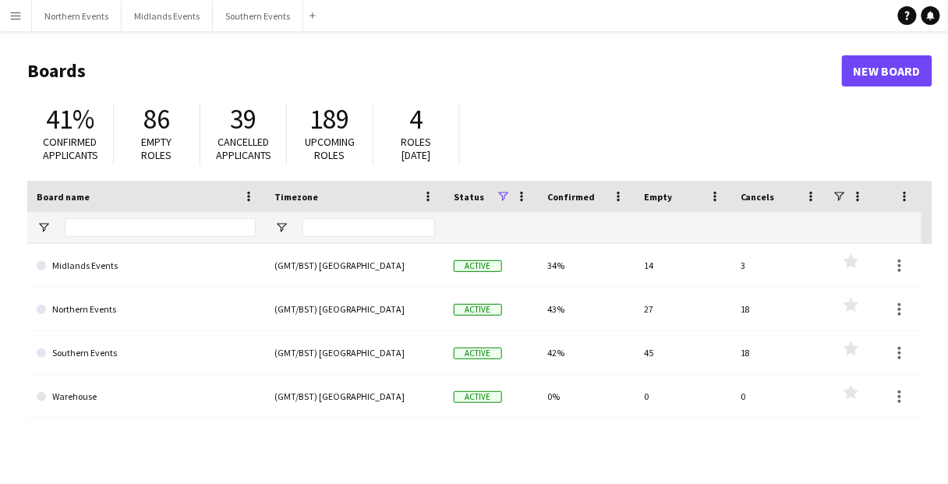
click at [13, 9] on app-icon "Menu" at bounding box center [15, 15] width 12 height 12
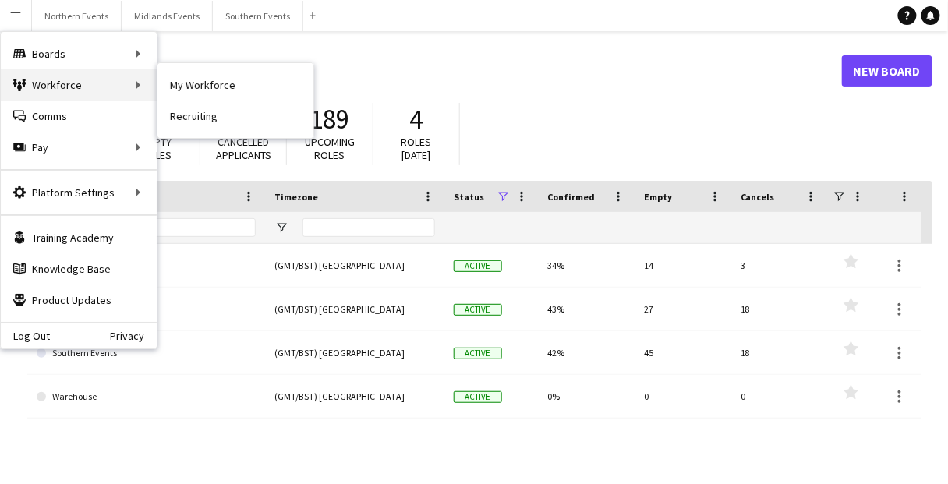
click at [79, 91] on div "Workforce Workforce" at bounding box center [79, 84] width 156 height 31
click at [87, 80] on div "Workforce Workforce" at bounding box center [79, 84] width 156 height 31
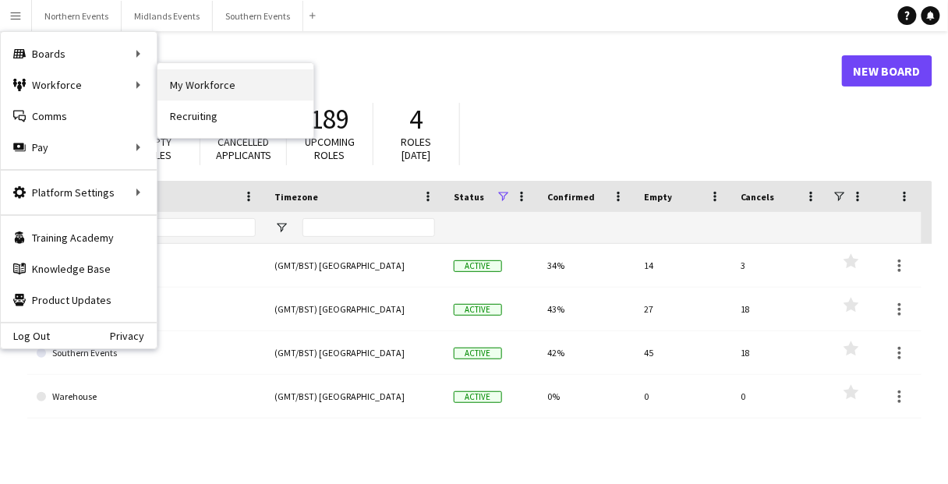
click at [223, 83] on link "My Workforce" at bounding box center [235, 84] width 156 height 31
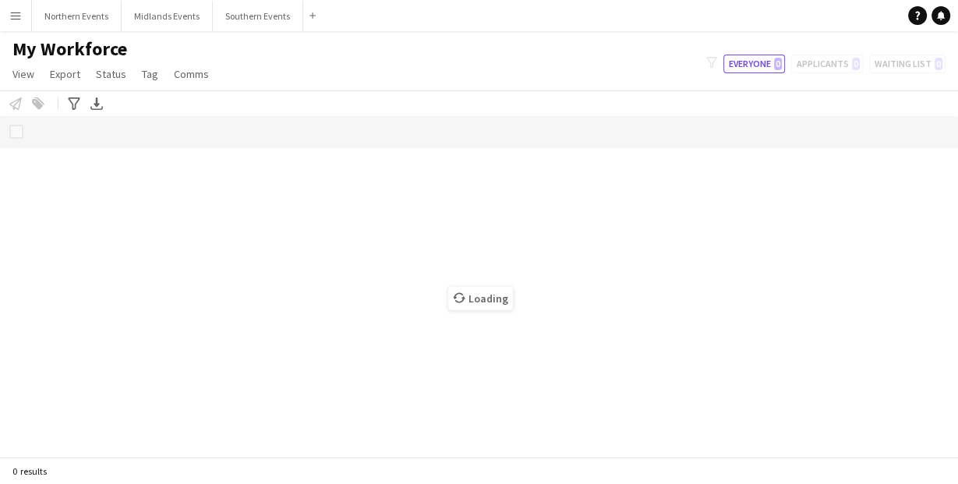
click at [579, 276] on div "Loading" at bounding box center [479, 286] width 958 height 341
click at [469, 49] on div "My Workforce View Views Default view New view Update view Delete view Edit name…" at bounding box center [479, 63] width 958 height 53
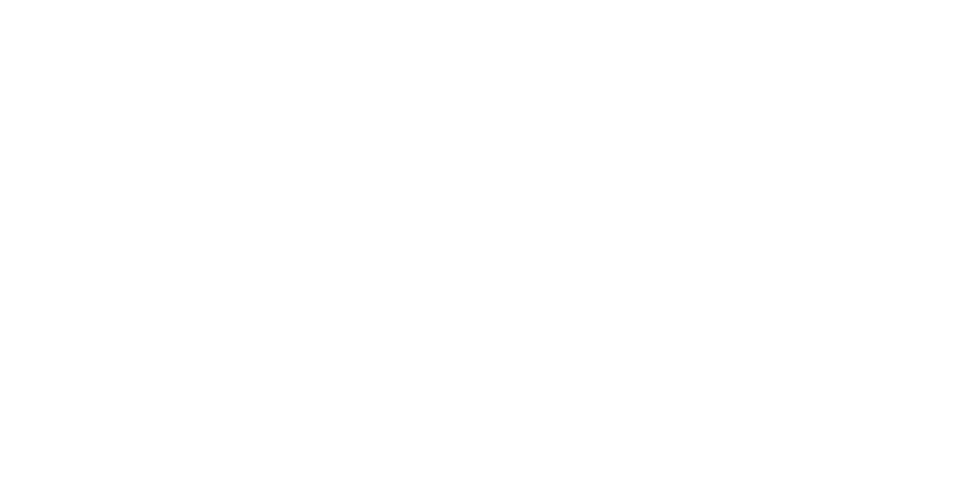
click at [282, 140] on div at bounding box center [479, 242] width 958 height 484
drag, startPoint x: 305, startPoint y: 103, endPoint x: 223, endPoint y: 9, distance: 124.3
click at [302, 102] on div at bounding box center [479, 242] width 958 height 484
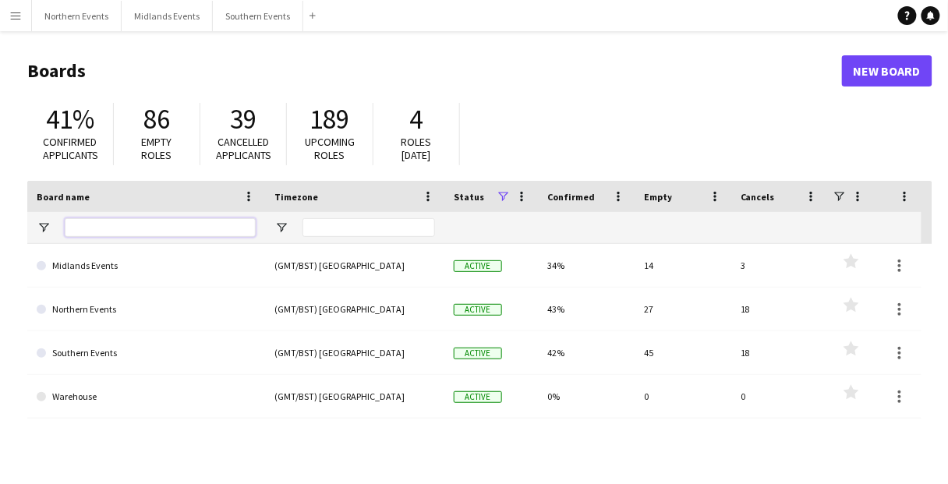
click at [104, 232] on input "Board name Filter Input" at bounding box center [160, 227] width 191 height 19
click at [25, 19] on button "Menu" at bounding box center [15, 15] width 31 height 31
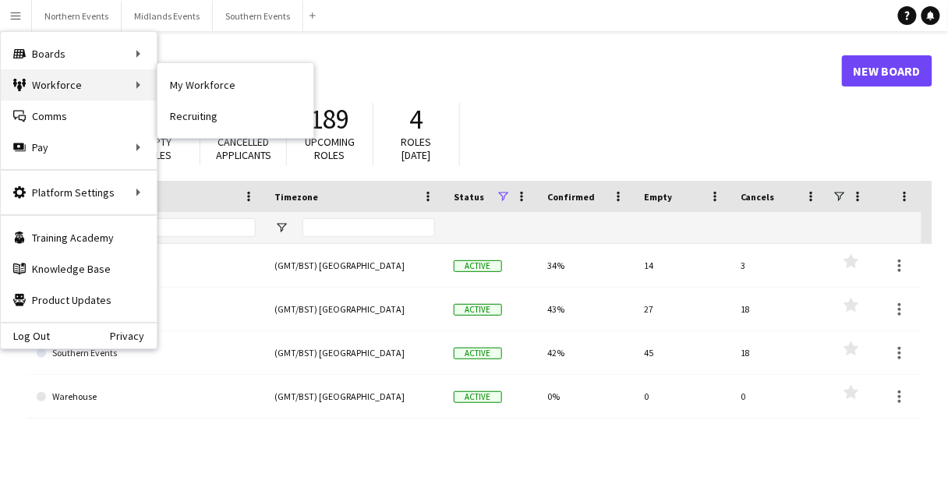
click at [98, 78] on div "Workforce Workforce" at bounding box center [79, 84] width 156 height 31
click at [36, 78] on div "Workforce Workforce" at bounding box center [79, 84] width 156 height 31
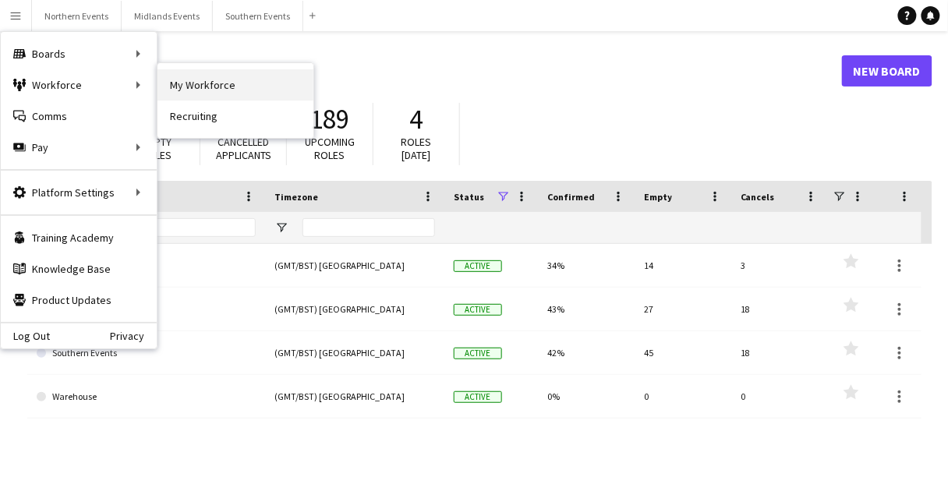
click at [215, 84] on link "My Workforce" at bounding box center [235, 84] width 156 height 31
